Goal: Check status: Check status

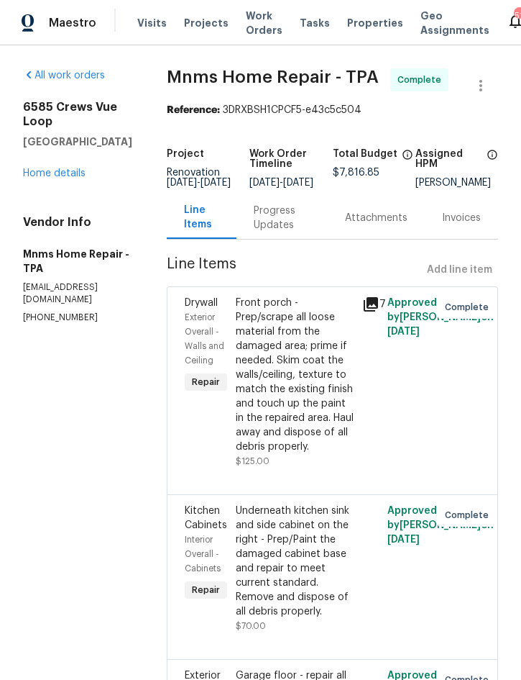
click at [37, 168] on link "Home details" at bounding box center [54, 173] width 63 height 10
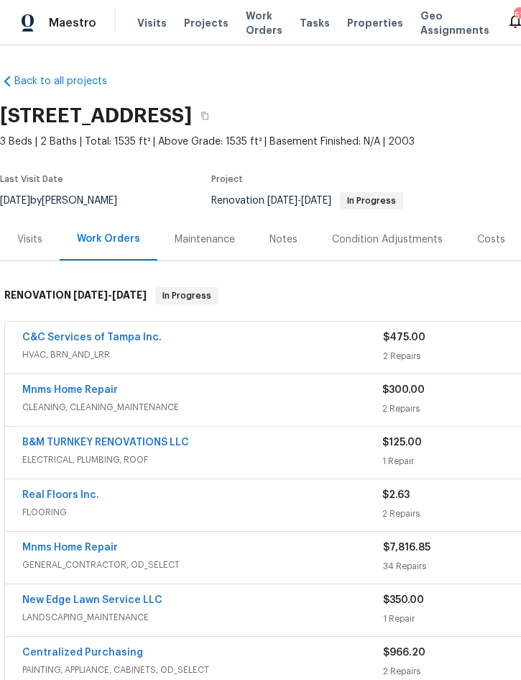
click at [55, 496] on link "Real Floors Inc." at bounding box center [60, 495] width 77 height 10
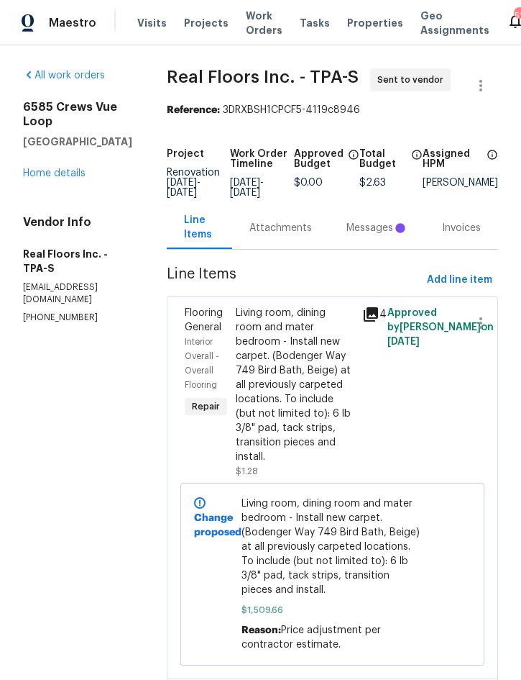
click at [256, 207] on div "Attachments" at bounding box center [280, 227] width 97 height 42
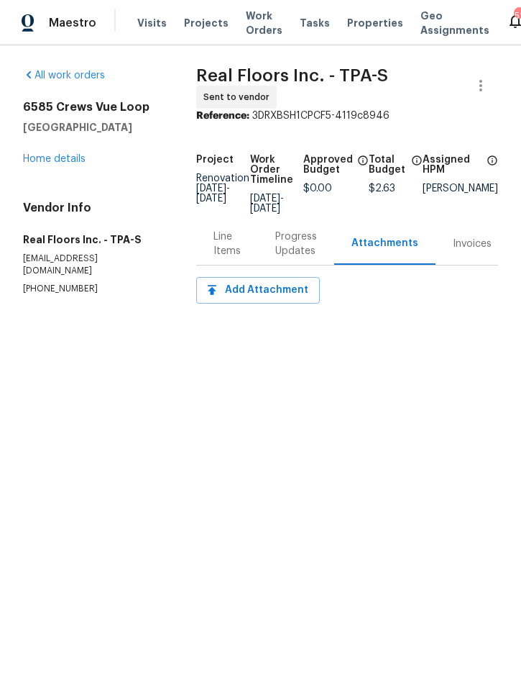
click at [284, 229] on div "Progress Updates" at bounding box center [296, 243] width 42 height 29
